Goal: Task Accomplishment & Management: Use online tool/utility

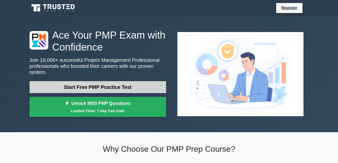
click at [109, 82] on link "Start Free PMP Practice Test" at bounding box center [98, 87] width 137 height 12
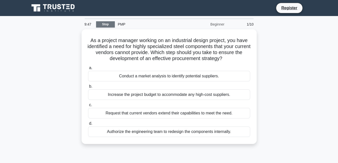
click at [103, 21] on link "Stop" at bounding box center [105, 24] width 19 height 6
